Goal: Information Seeking & Learning: Find specific fact

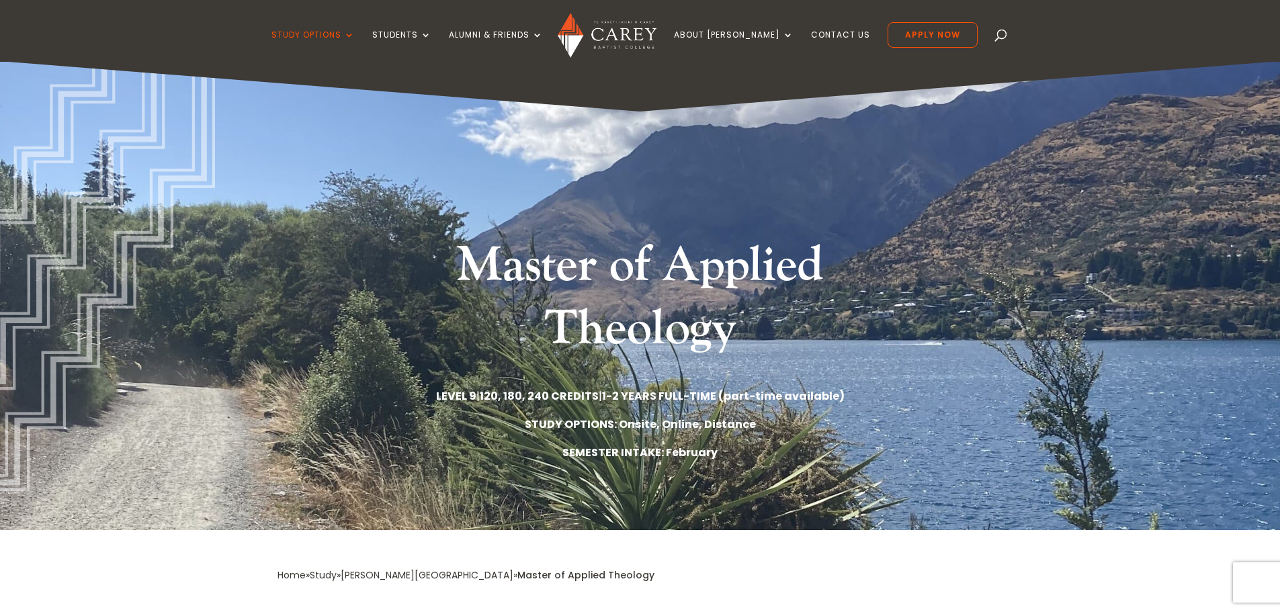
click at [972, 41] on div "Study Options Certificate in [DEMOGRAPHIC_DATA] Leadership (Micro-credential) I…" at bounding box center [639, 31] width 1238 height 62
click at [1001, 38] on span at bounding box center [1001, 38] width 0 height 0
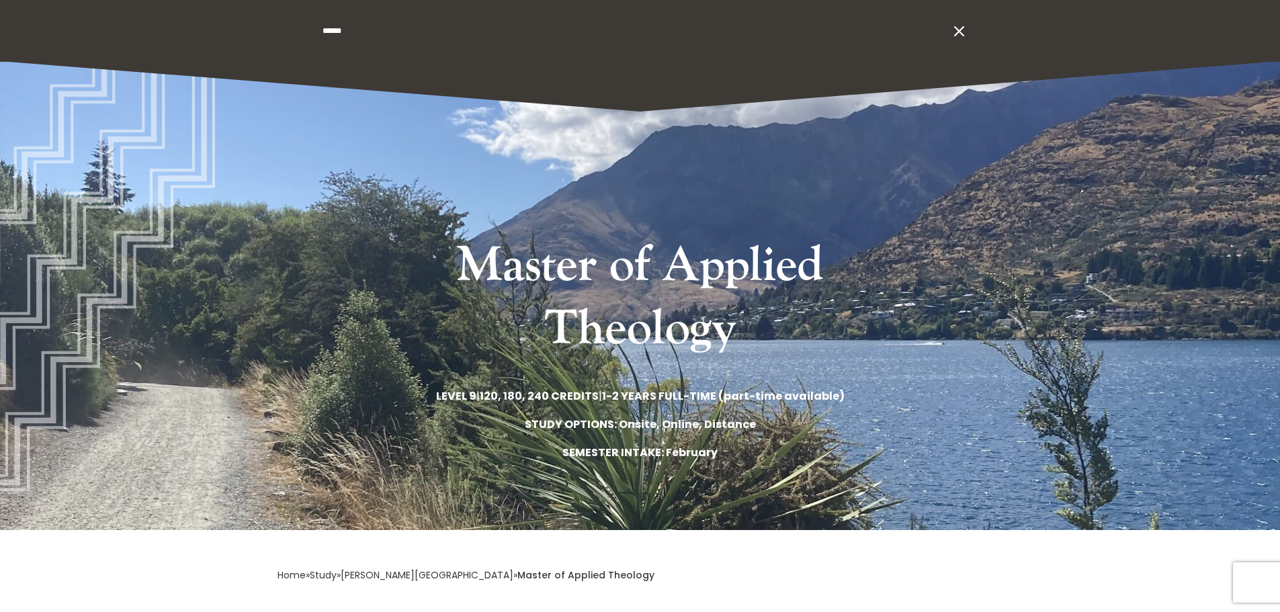
type input "******"
